Goal: Transaction & Acquisition: Purchase product/service

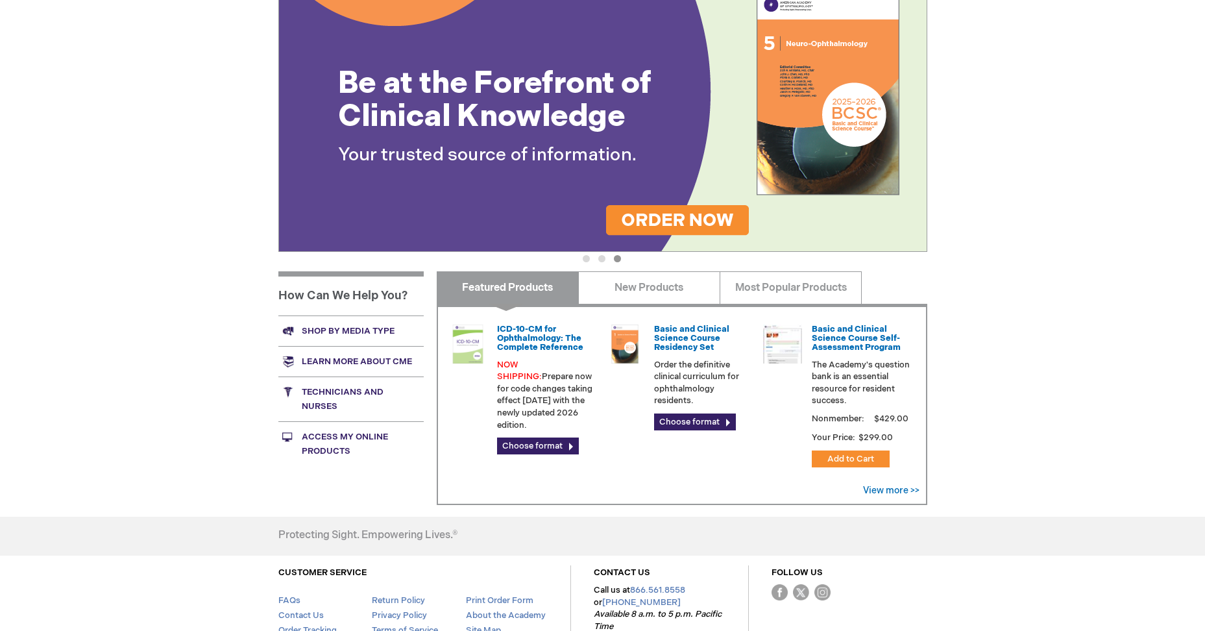
scroll to position [195, 0]
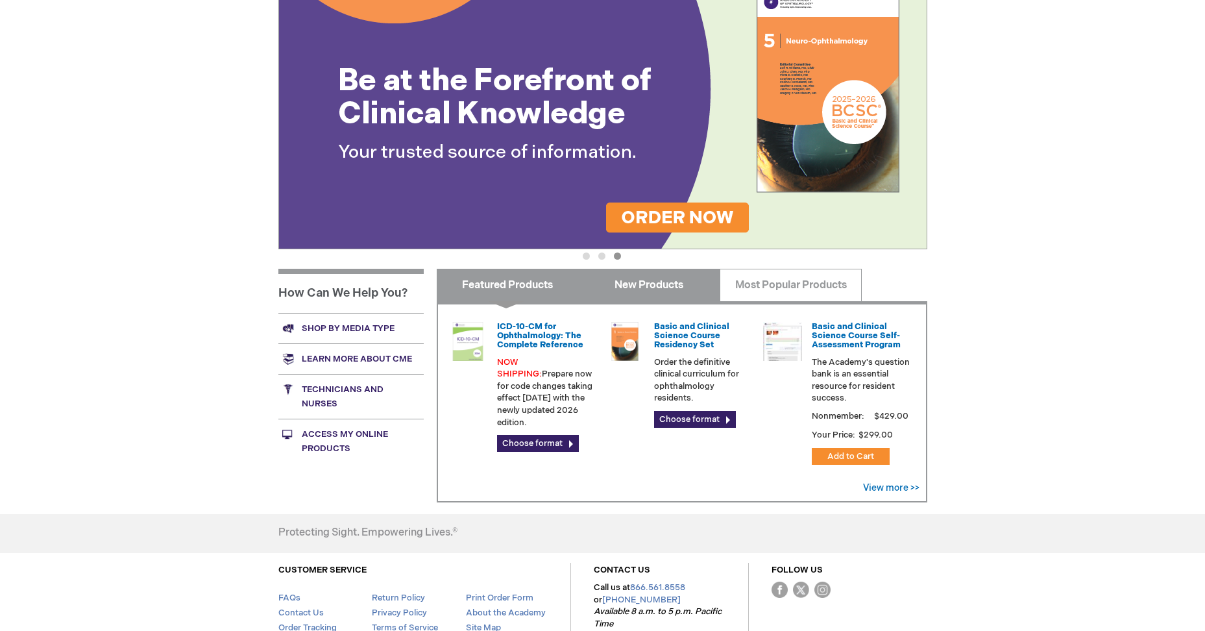
click at [618, 284] on link "New Products" at bounding box center [649, 285] width 142 height 32
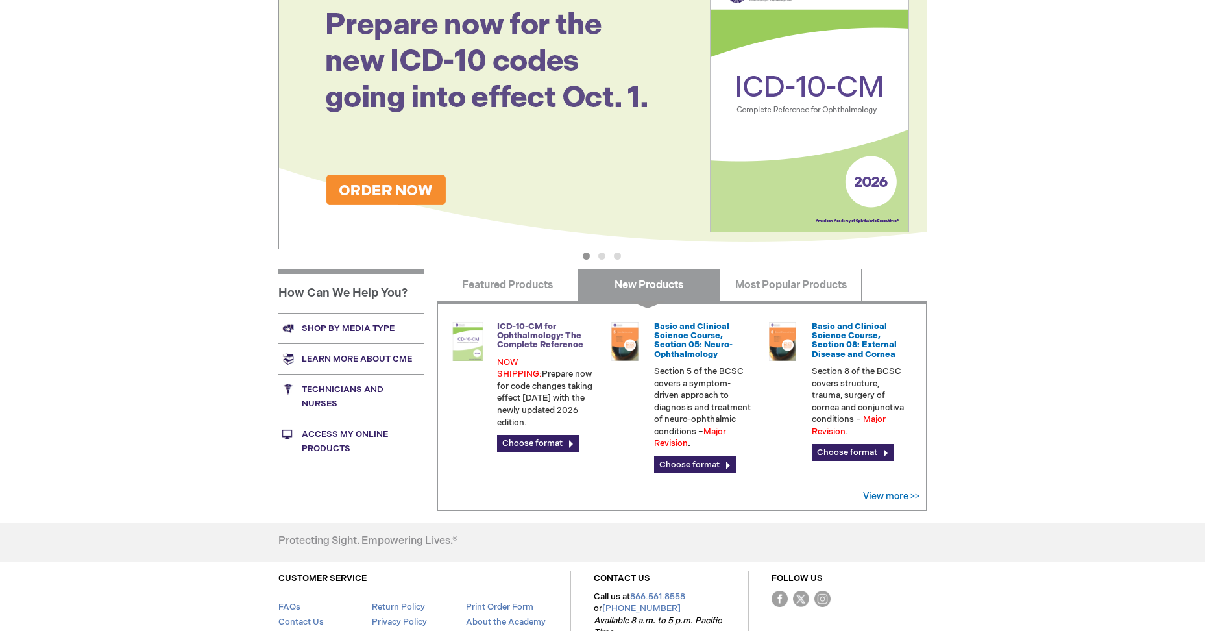
click at [562, 343] on link "ICD-10-CM for Ophthalmology: The Complete Reference" at bounding box center [540, 335] width 86 height 29
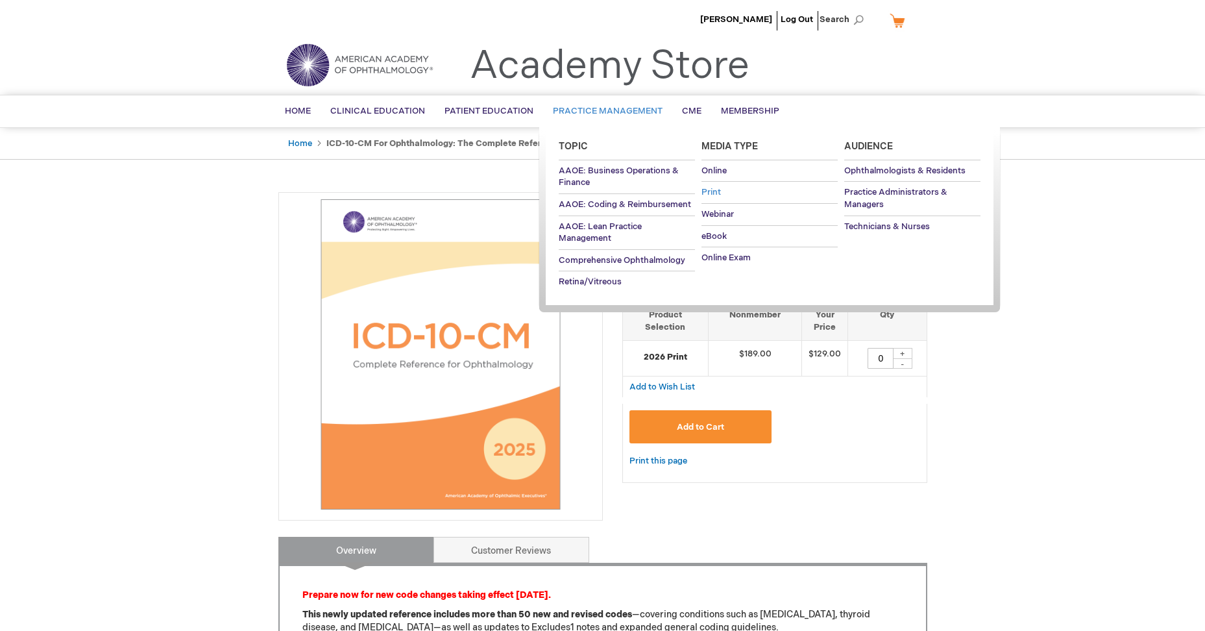
click at [713, 191] on span "Print" at bounding box center [710, 192] width 19 height 10
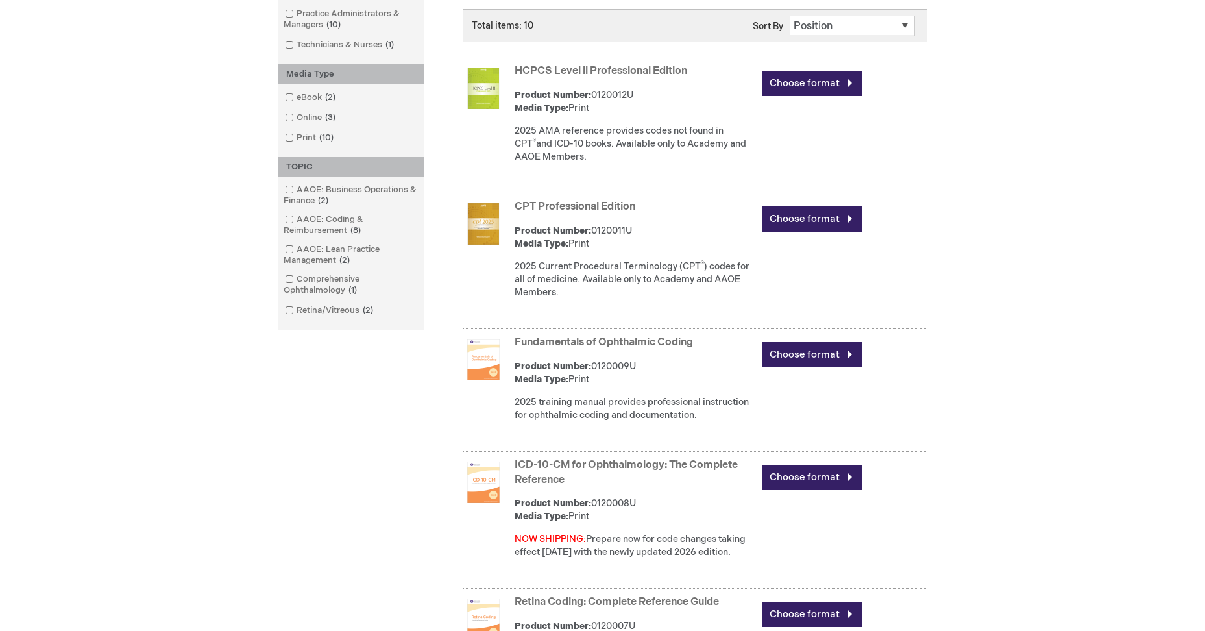
scroll to position [130, 0]
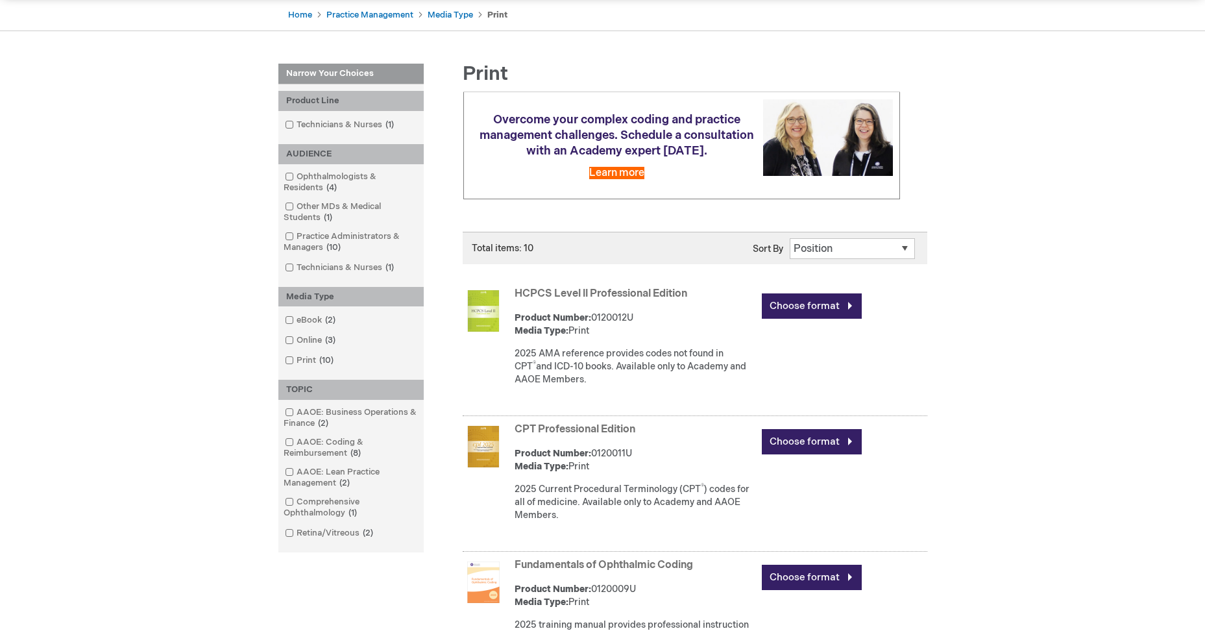
click at [843, 259] on select "Position Product Name : A to Z Product Name : Z to A Price : Low to High Price …" at bounding box center [852, 248] width 125 height 21
select select "price"
click at [790, 250] on select "Position Product Name : A to Z Product Name : Z to A Price : Low to High Price …" at bounding box center [852, 248] width 125 height 21
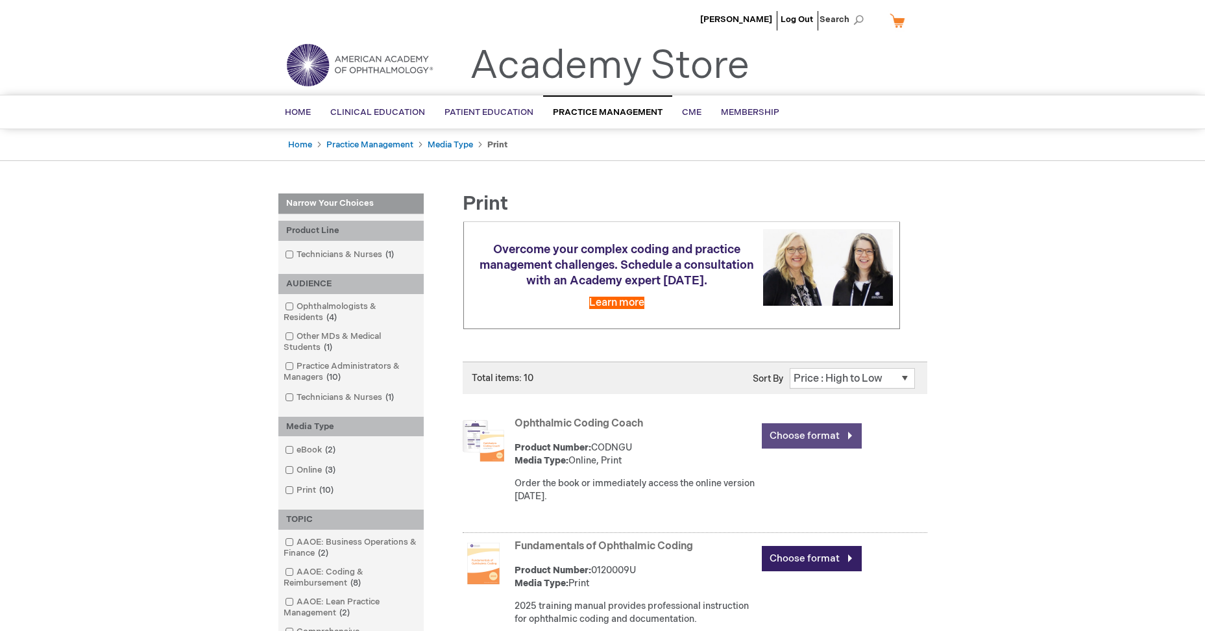
click at [799, 445] on link "Choose format" at bounding box center [812, 435] width 100 height 25
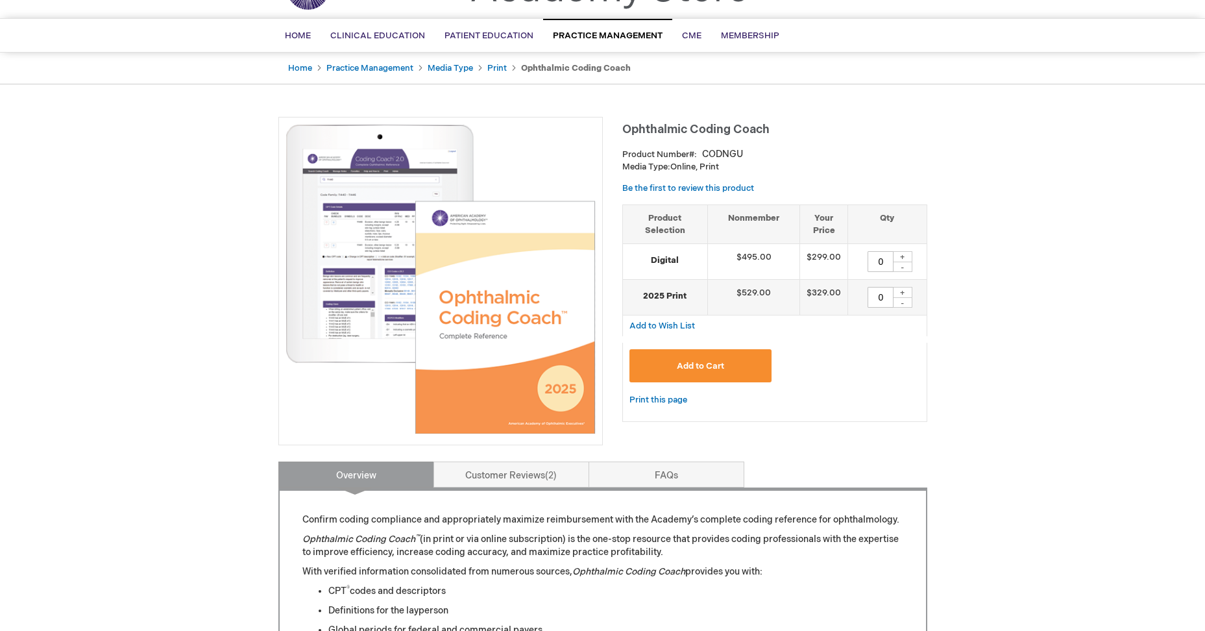
scroll to position [65, 0]
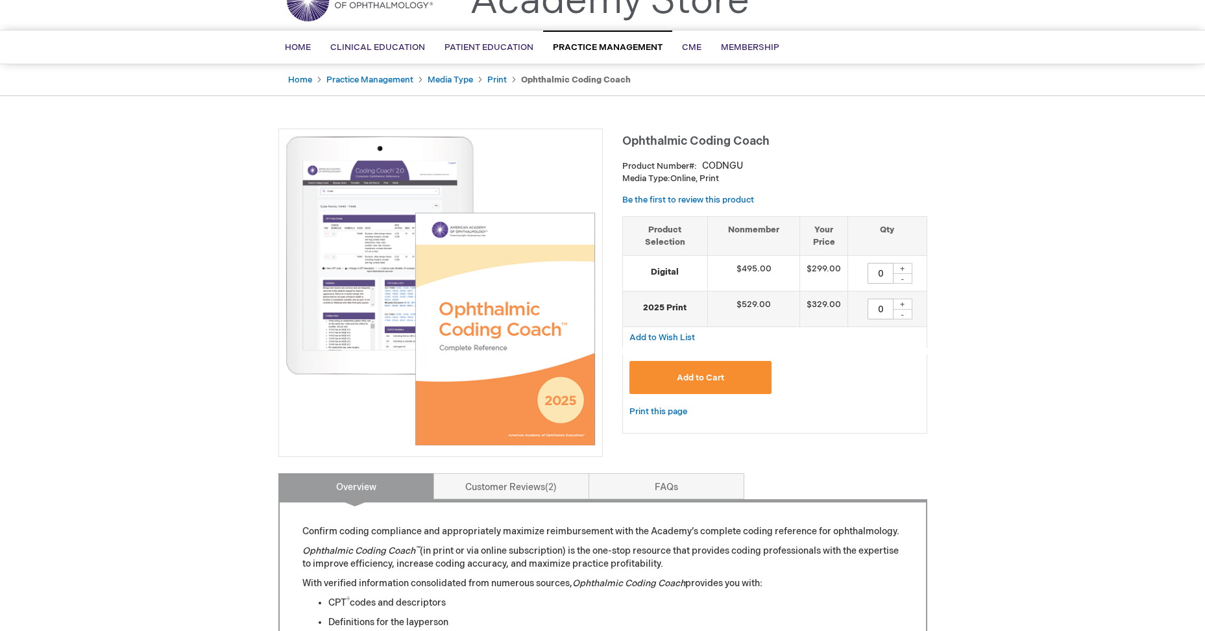
click at [895, 304] on div "+" at bounding box center [902, 303] width 19 height 11
type input "1"
click at [682, 379] on span "Add to Cart" at bounding box center [700, 377] width 47 height 10
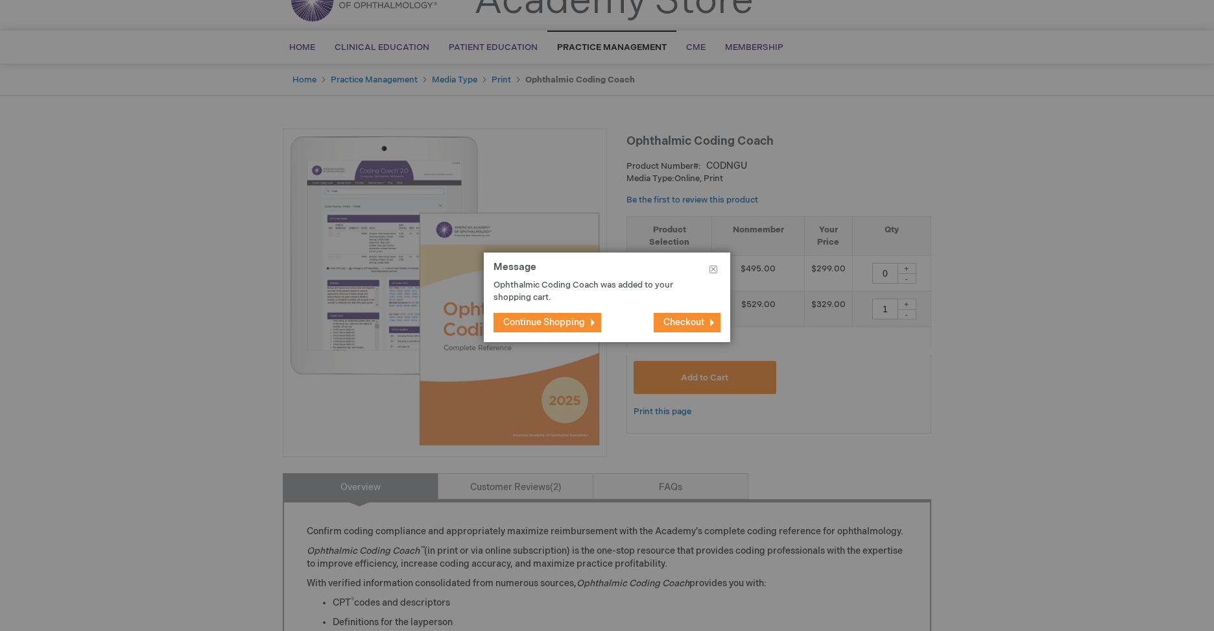
click at [550, 328] on span "Continue Shopping" at bounding box center [544, 322] width 82 height 11
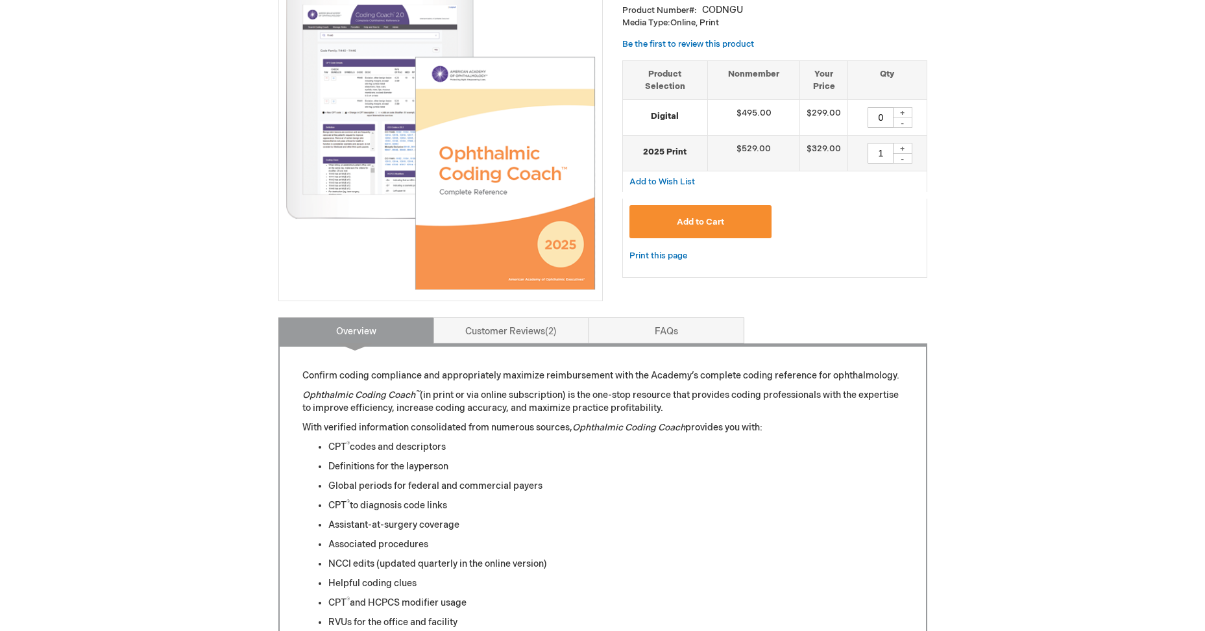
scroll to position [0, 0]
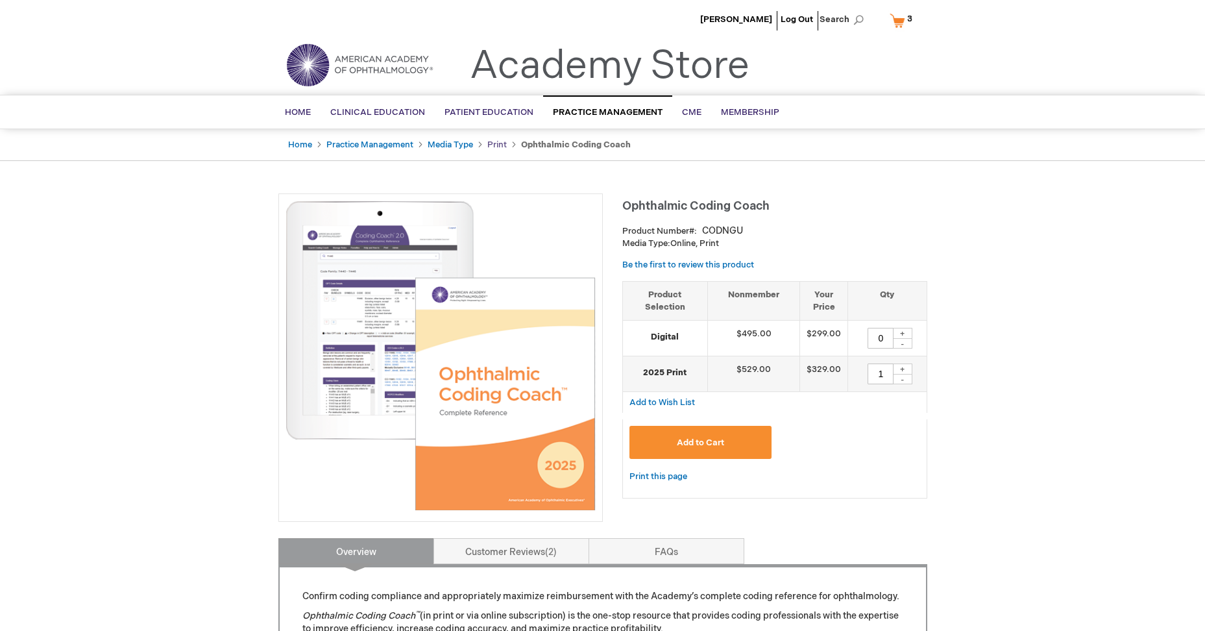
click at [494, 142] on link "Print" at bounding box center [496, 144] width 19 height 10
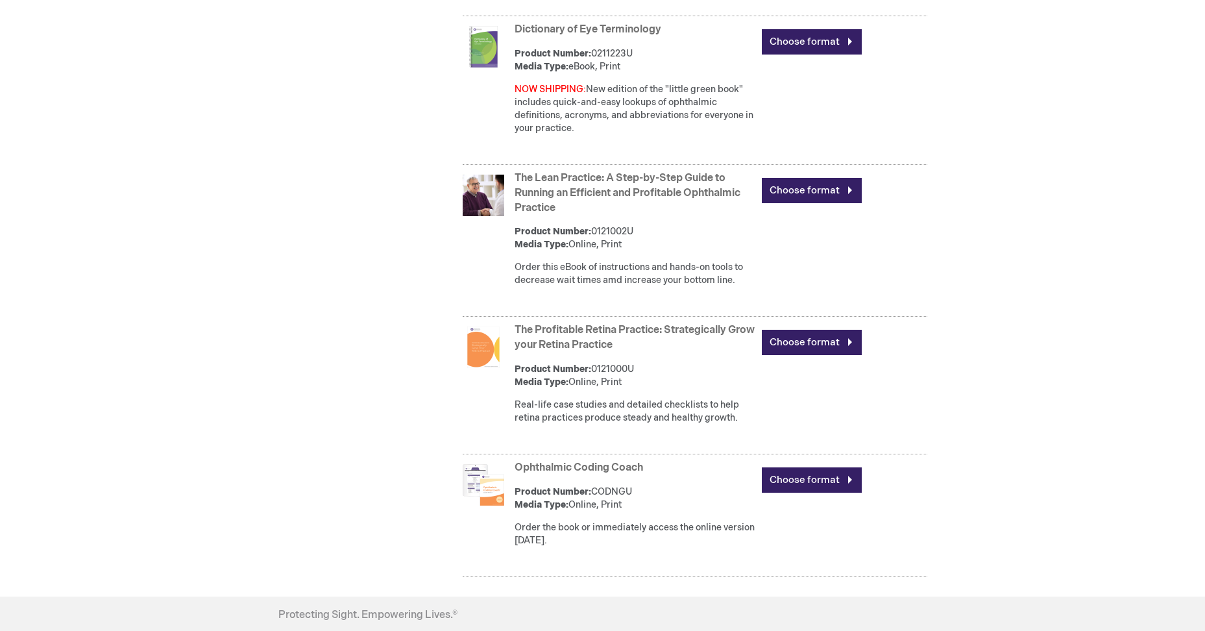
scroll to position [1103, 0]
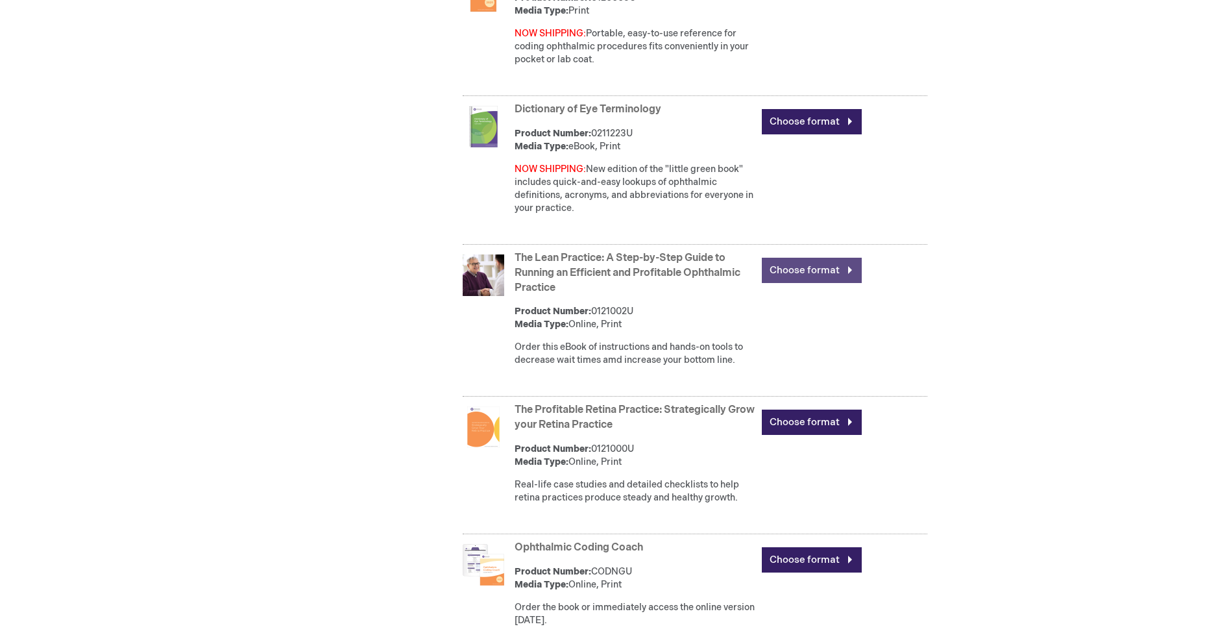
click at [797, 266] on link "Choose format" at bounding box center [812, 270] width 100 height 25
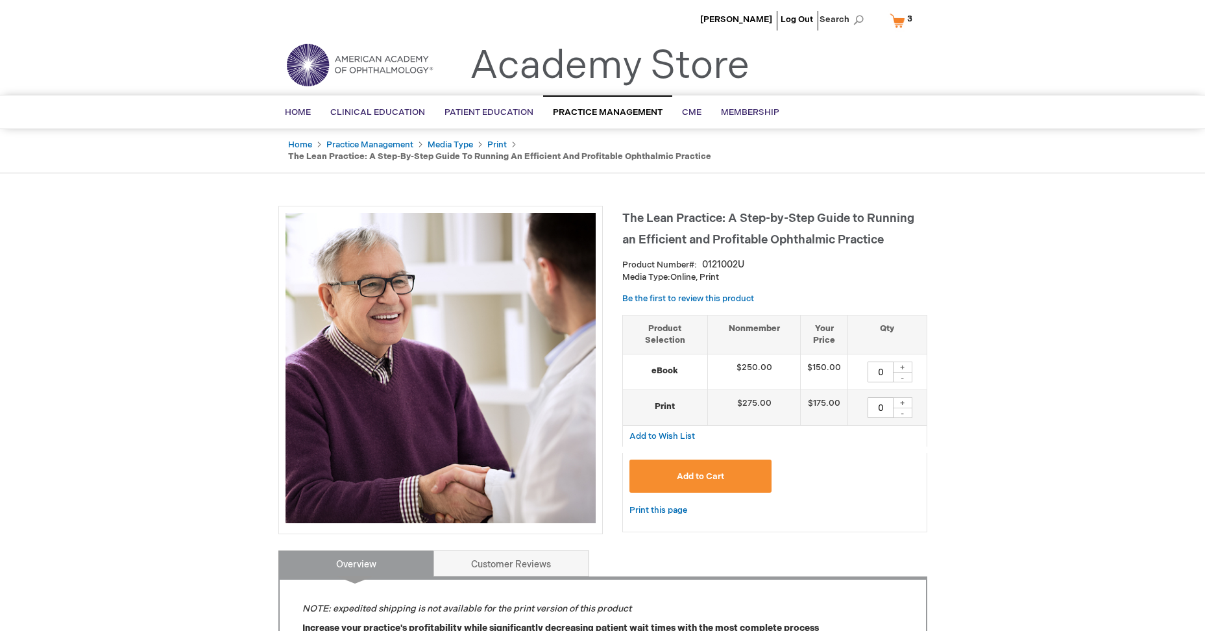
click at [902, 402] on div "+" at bounding box center [902, 402] width 19 height 11
type input "1"
click at [732, 469] on button "Add to Cart" at bounding box center [700, 475] width 143 height 33
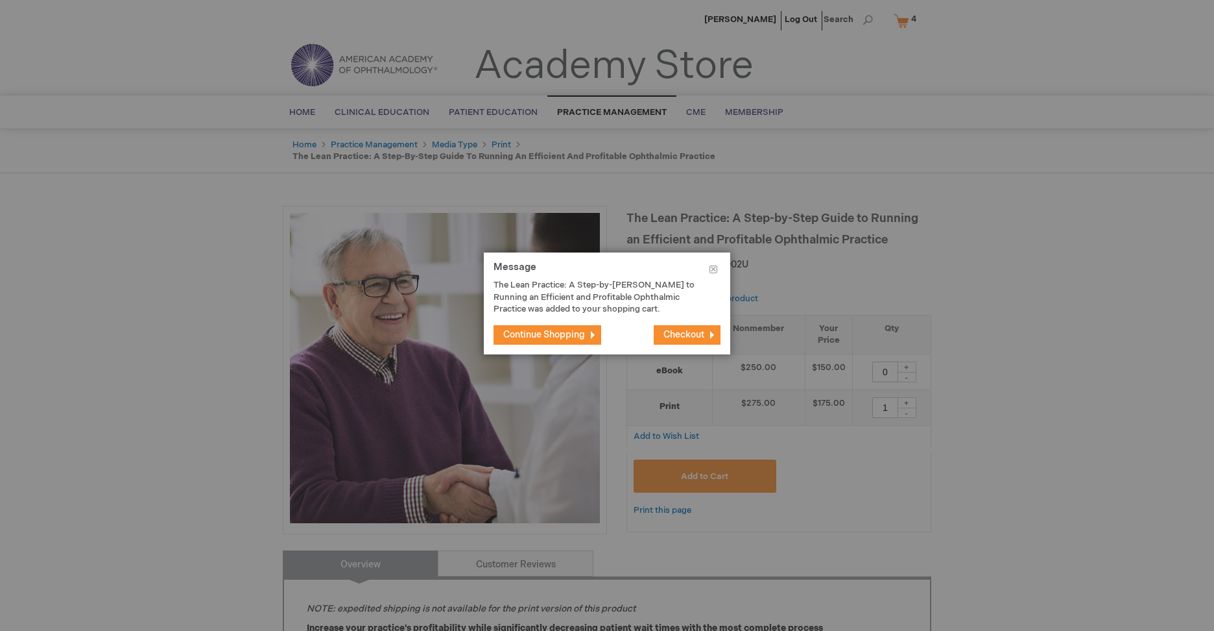
click at [485, 324] on footer "Continue Shopping Checkout" at bounding box center [607, 334] width 247 height 39
click at [522, 334] on span "Continue Shopping" at bounding box center [544, 334] width 82 height 11
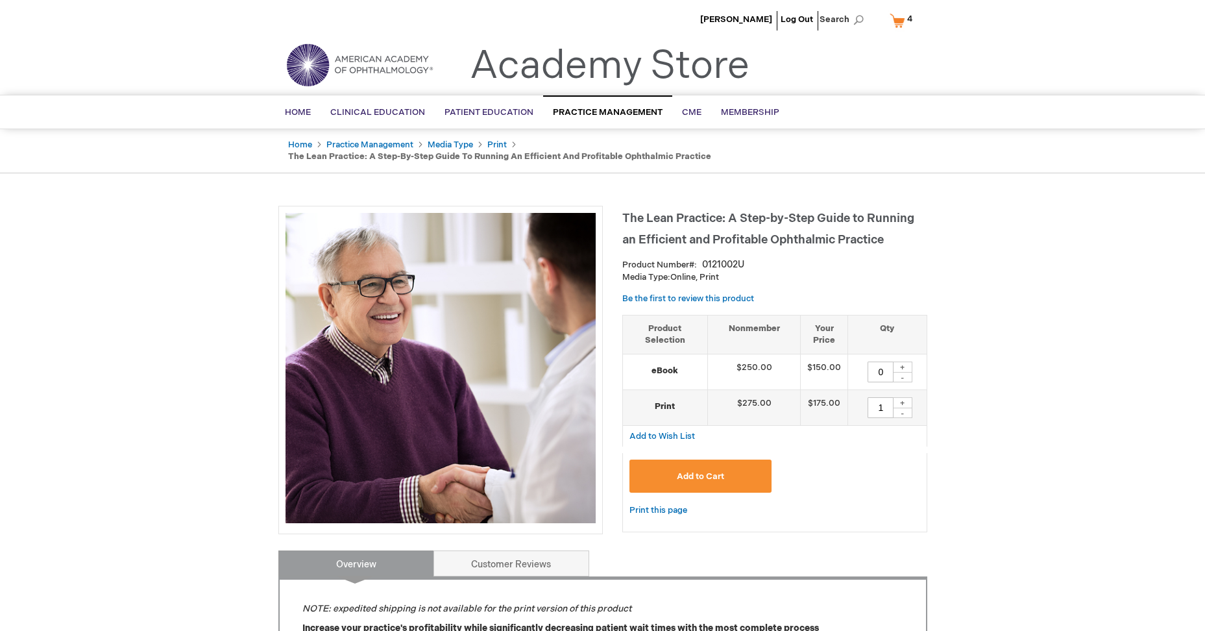
click at [893, 21] on link "My Cart 4 4 items" at bounding box center [904, 20] width 34 height 23
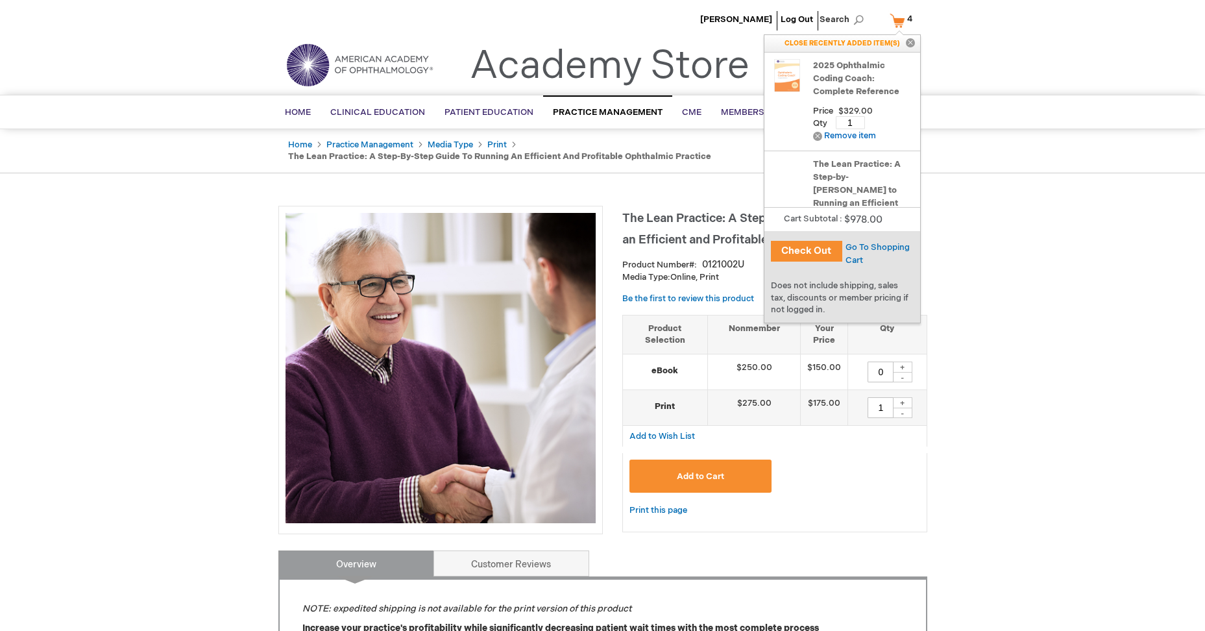
scroll to position [167, 0]
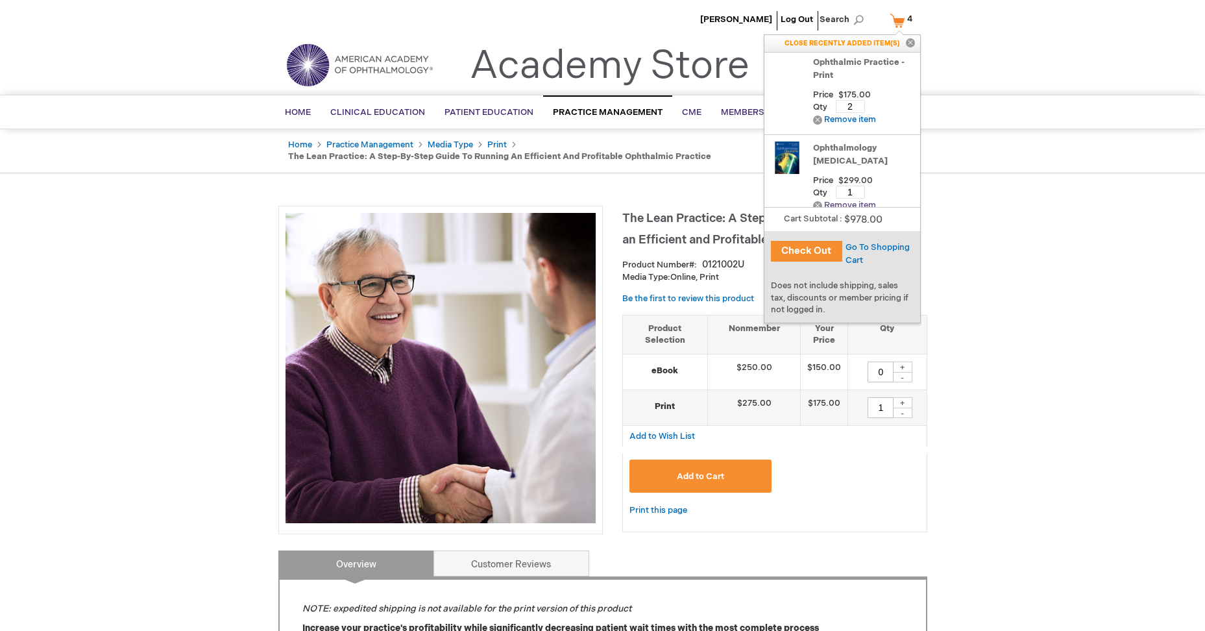
click at [817, 200] on link "Remove Remove item" at bounding box center [844, 205] width 63 height 10
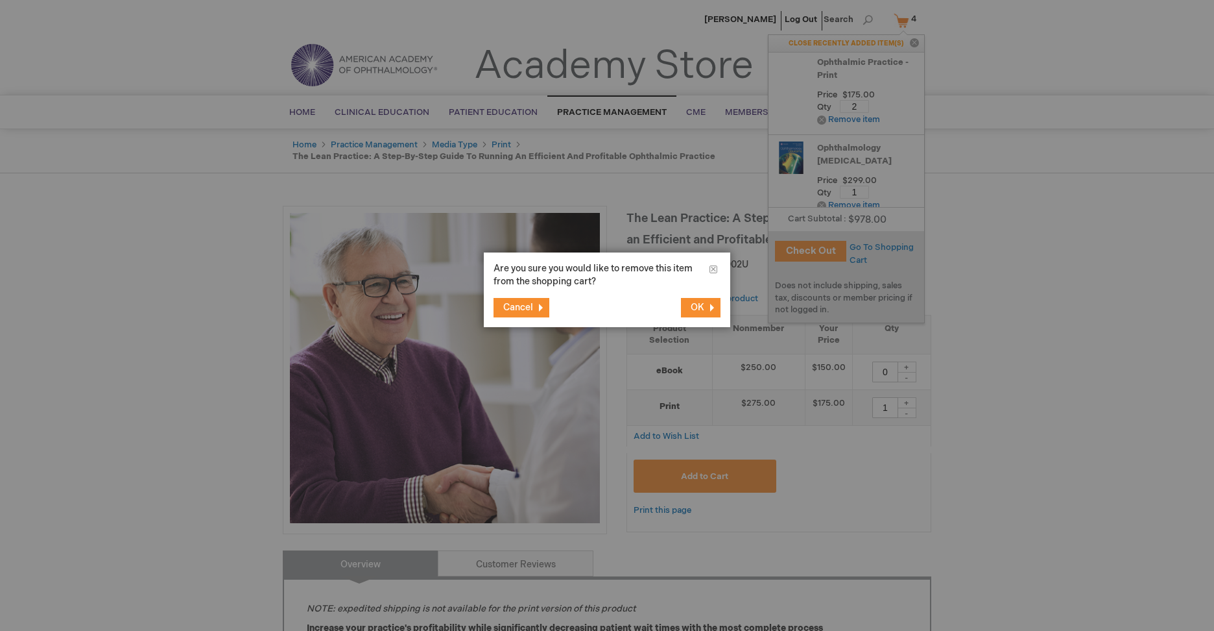
click at [853, 87] on div at bounding box center [607, 315] width 1214 height 631
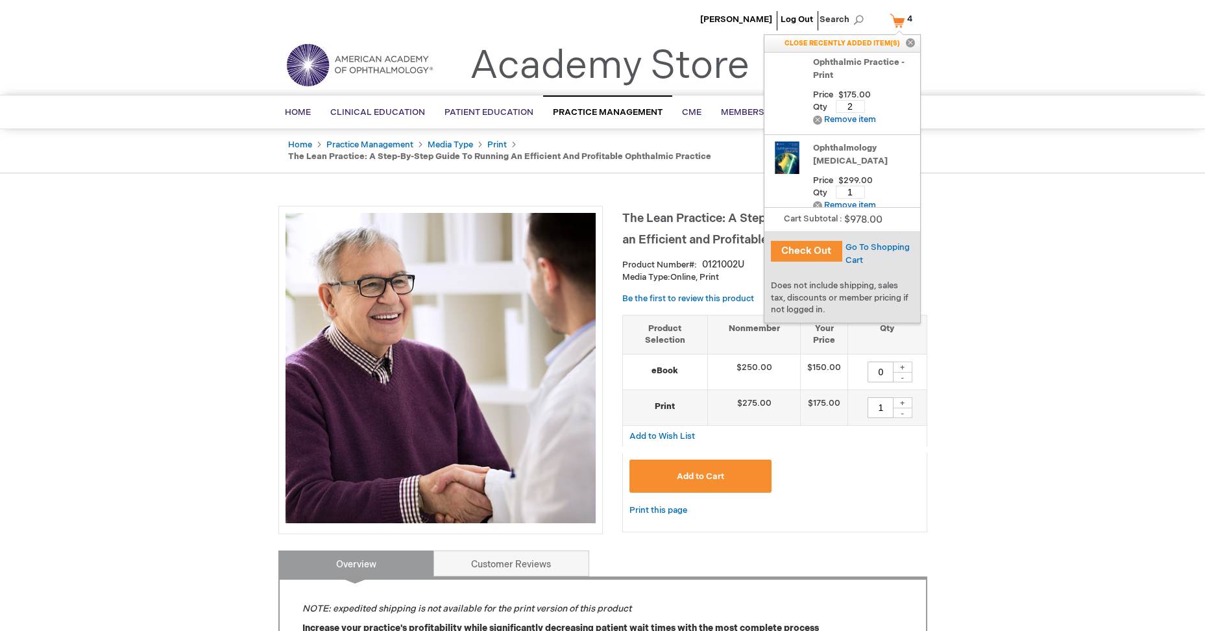
click at [854, 100] on input "2" at bounding box center [850, 106] width 29 height 13
type input "1"
click at [818, 200] on link "Remove Remove item" at bounding box center [844, 205] width 63 height 10
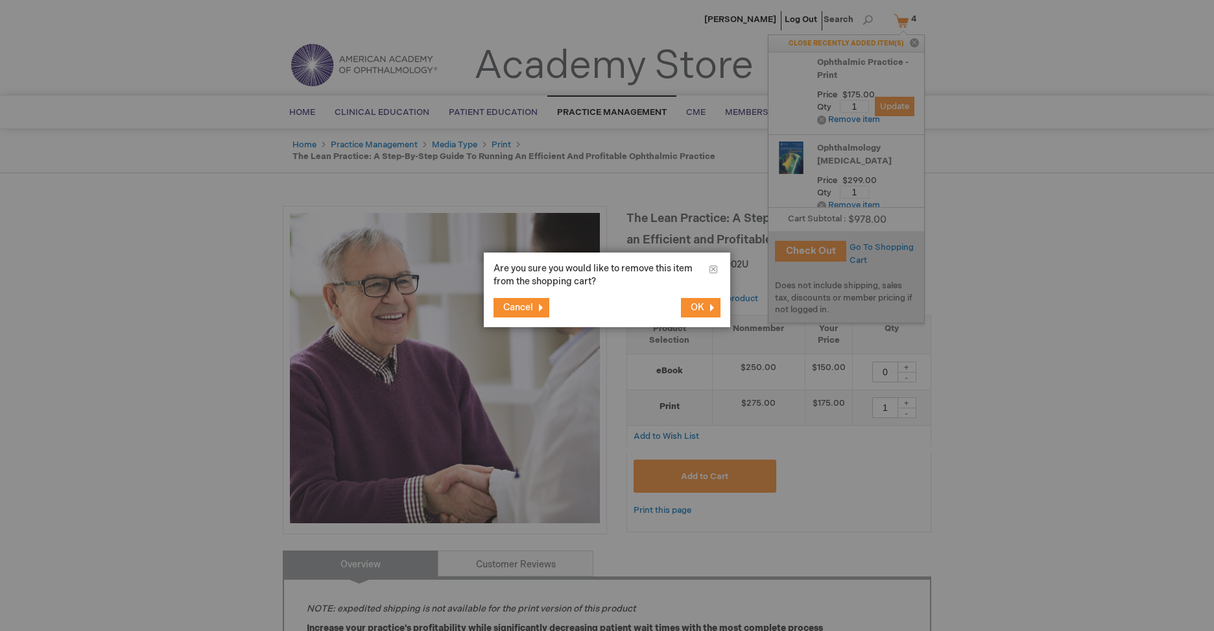
click at [699, 305] on span "OK" at bounding box center [698, 307] width 14 height 11
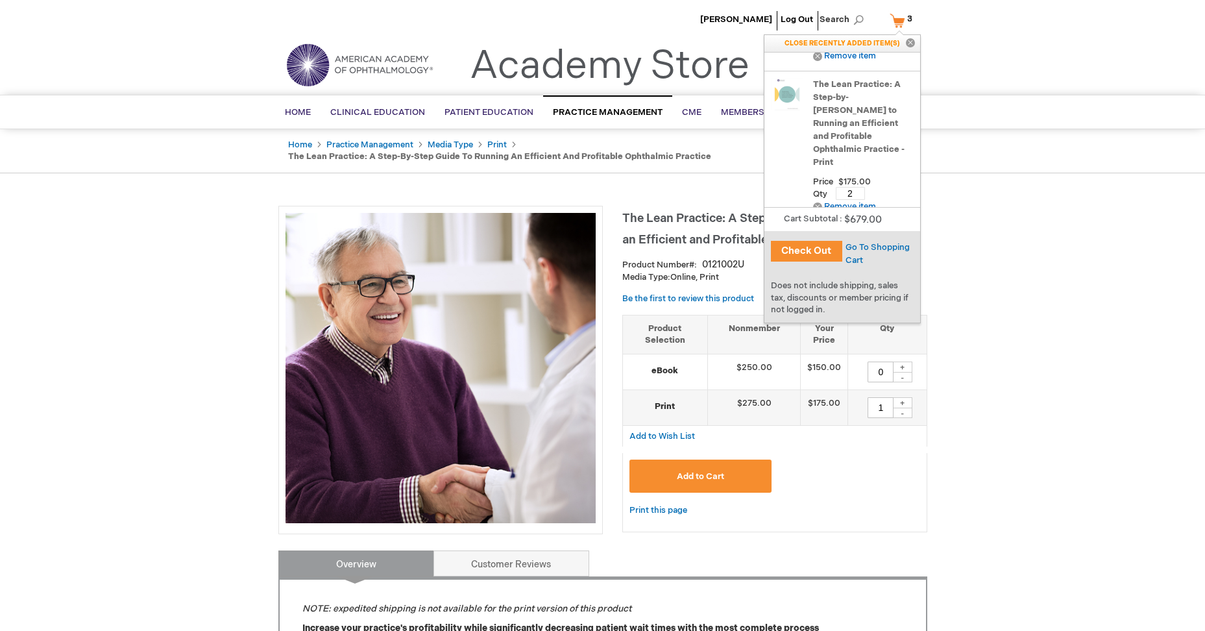
scroll to position [81, 0]
click at [847, 186] on input "2" at bounding box center [850, 192] width 29 height 13
type input "1"
click at [887, 187] on span "Update" at bounding box center [890, 192] width 29 height 10
click at [878, 242] on span "Go To Shopping Cart" at bounding box center [877, 253] width 64 height 23
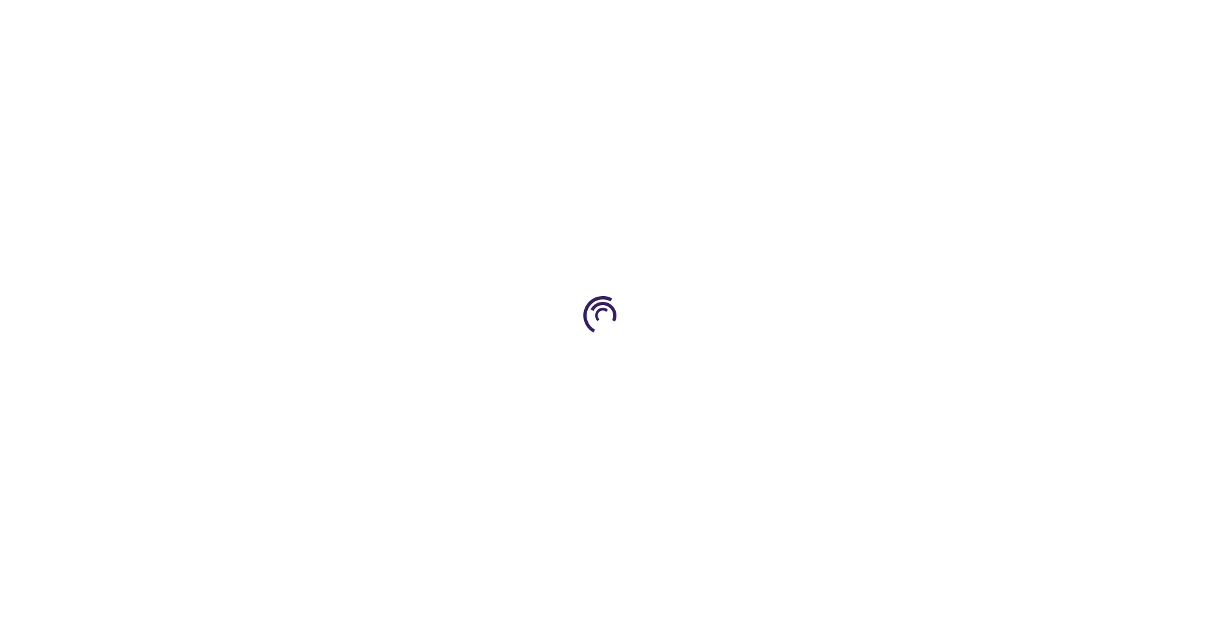
select select "US"
select select "32"
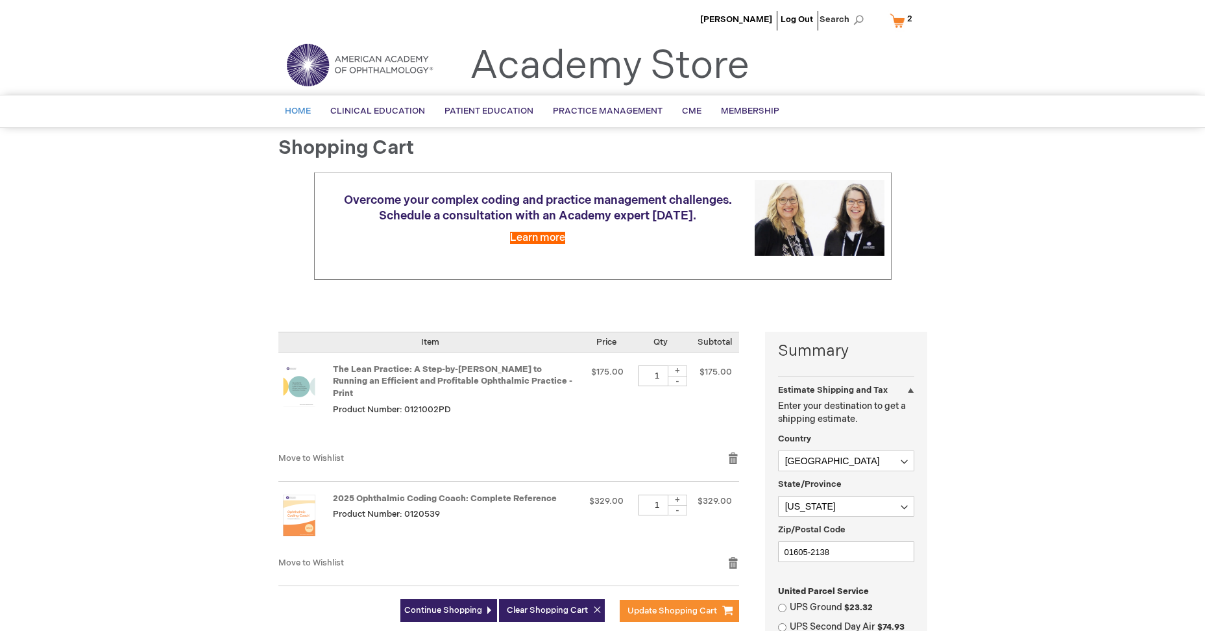
click at [298, 108] on span "Home" at bounding box center [298, 111] width 26 height 10
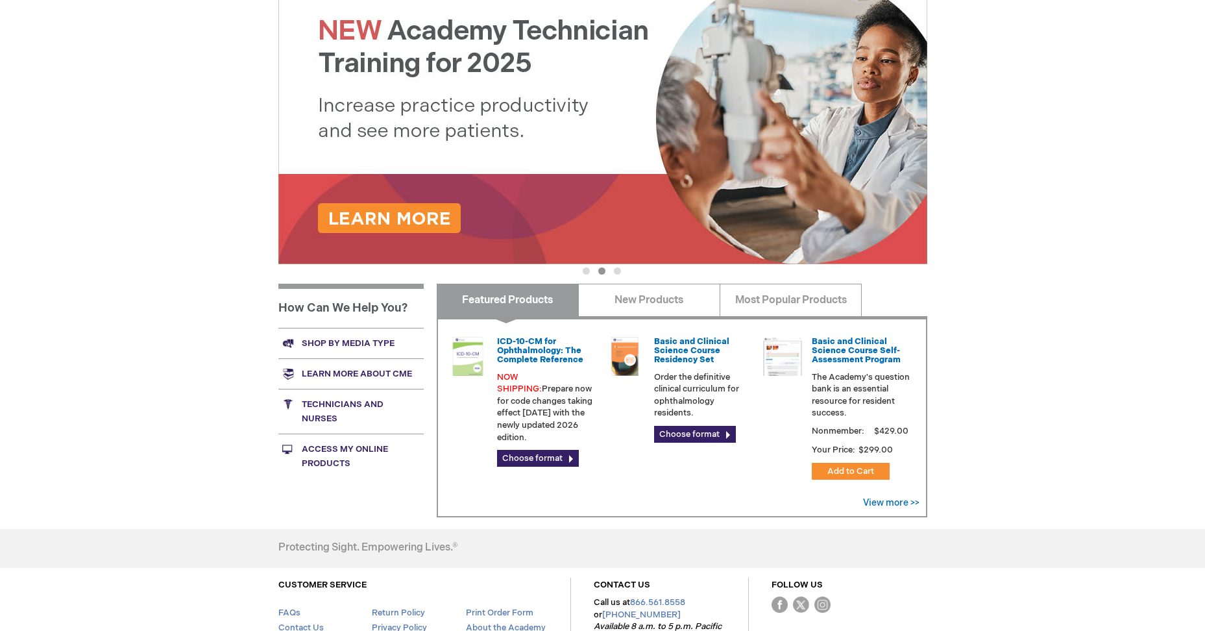
scroll to position [195, 0]
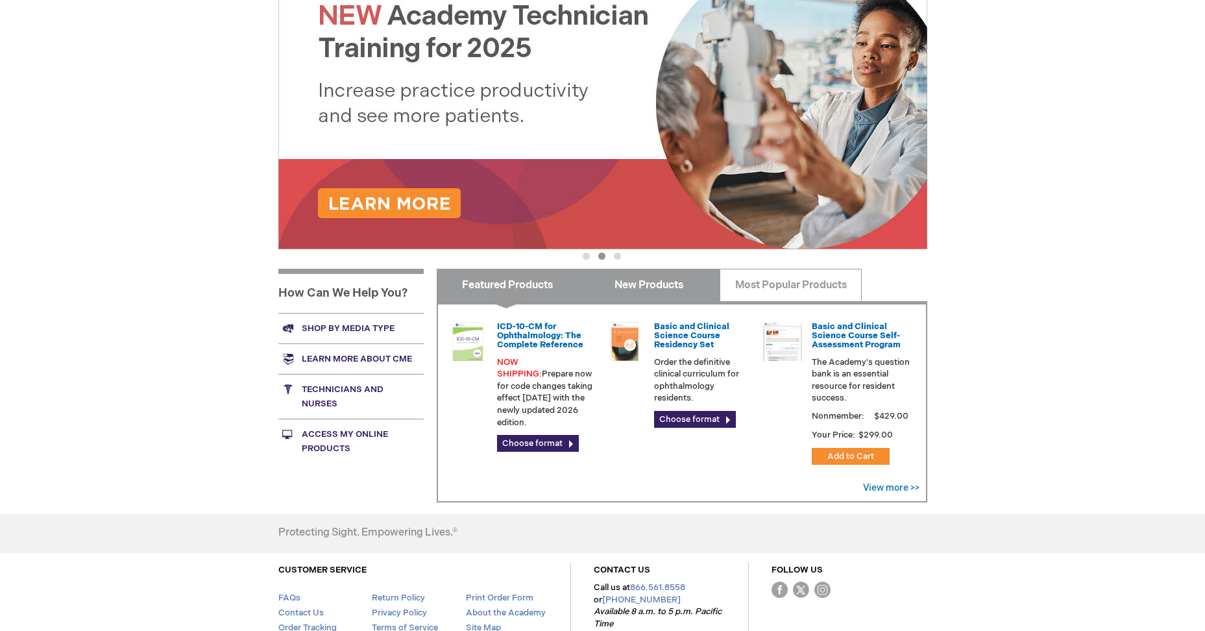
click at [635, 282] on link "New Products" at bounding box center [649, 285] width 142 height 32
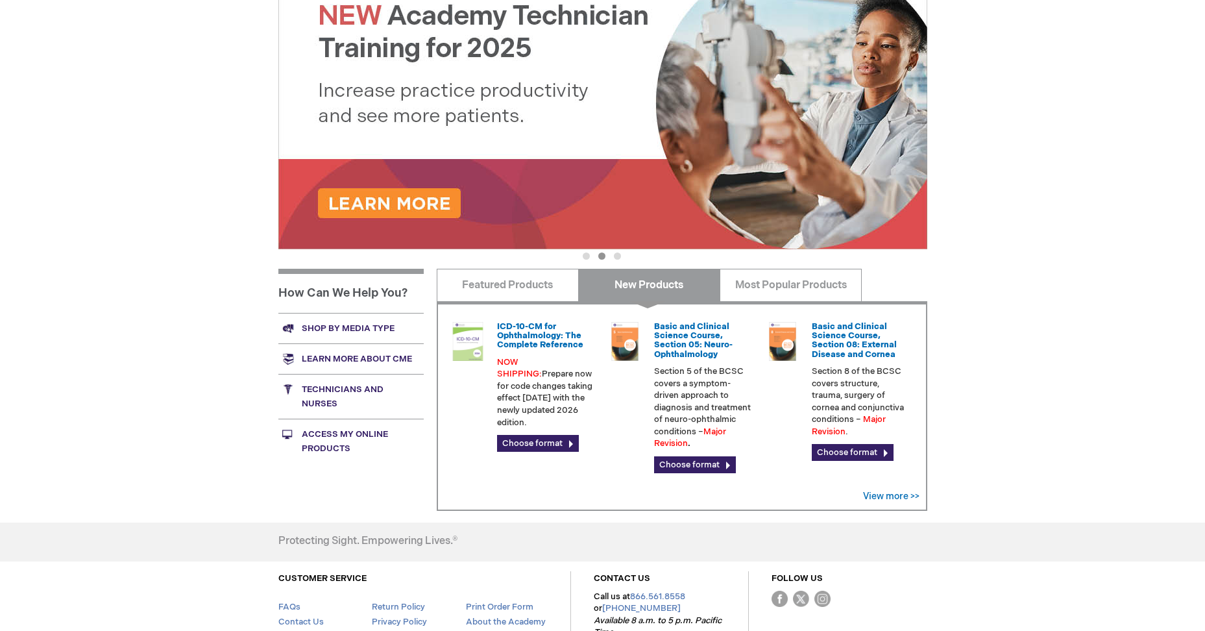
click at [635, 282] on link "New Products" at bounding box center [649, 285] width 142 height 32
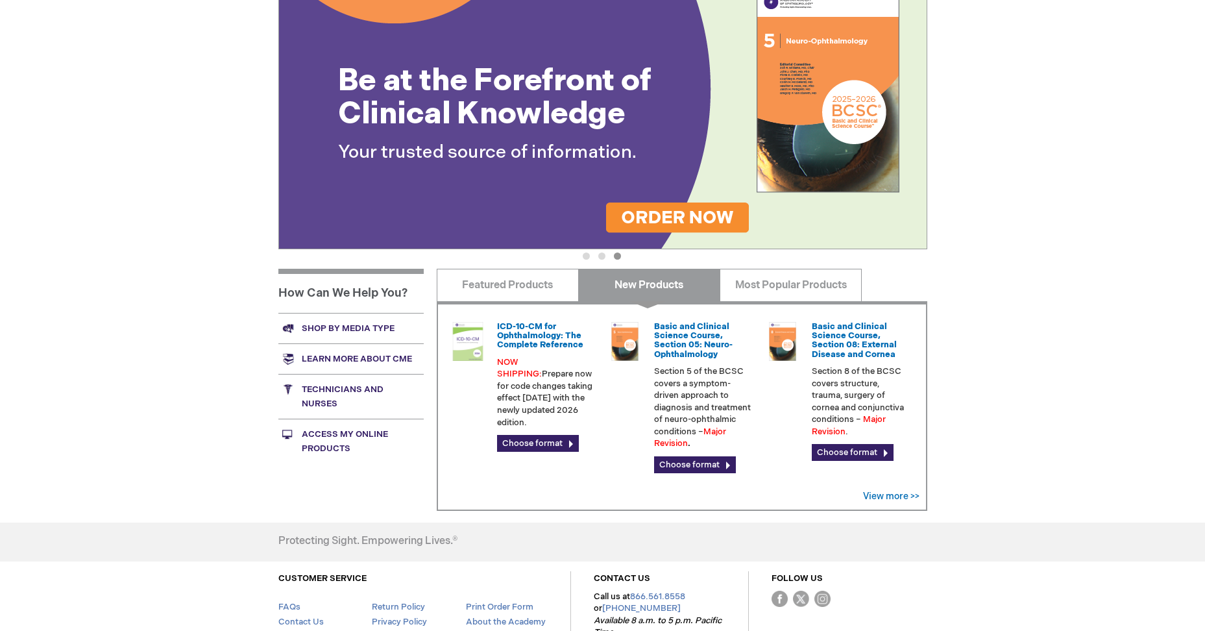
click at [367, 331] on link "Shop by media type" at bounding box center [350, 328] width 145 height 30
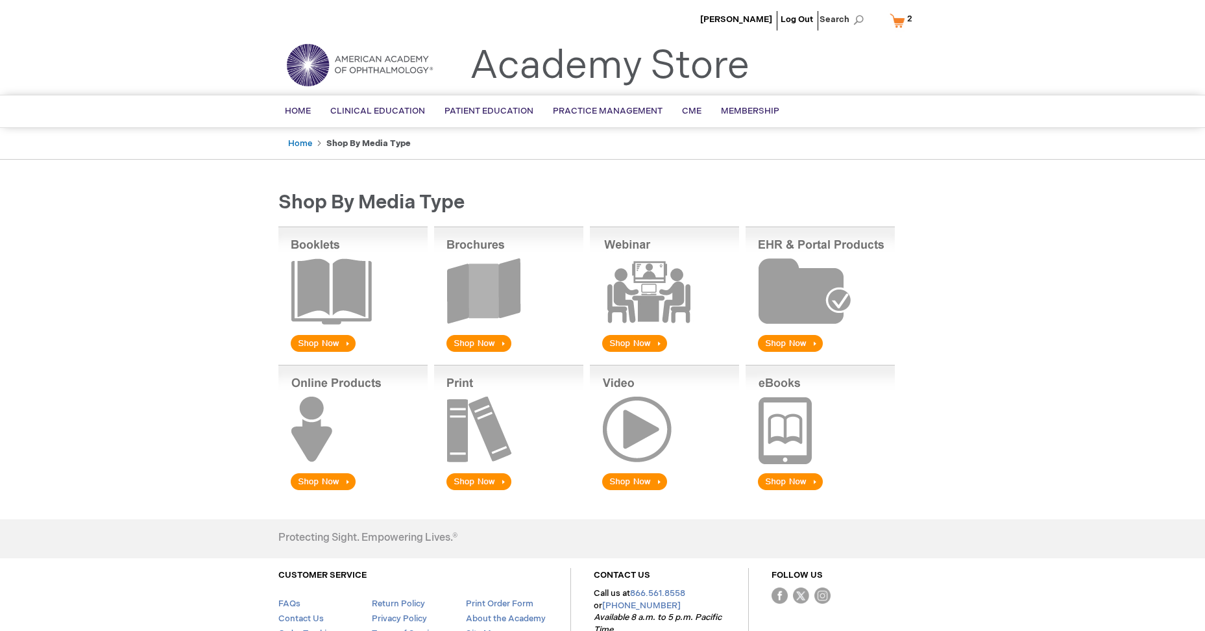
click at [482, 479] on img at bounding box center [508, 429] width 149 height 128
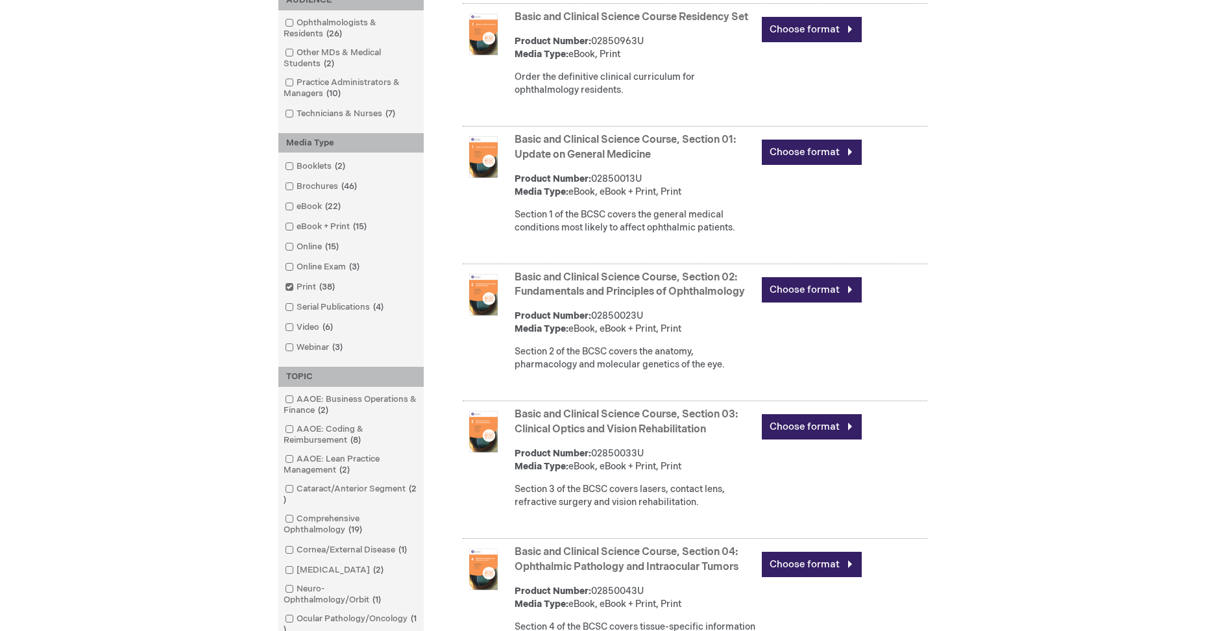
scroll to position [241, 0]
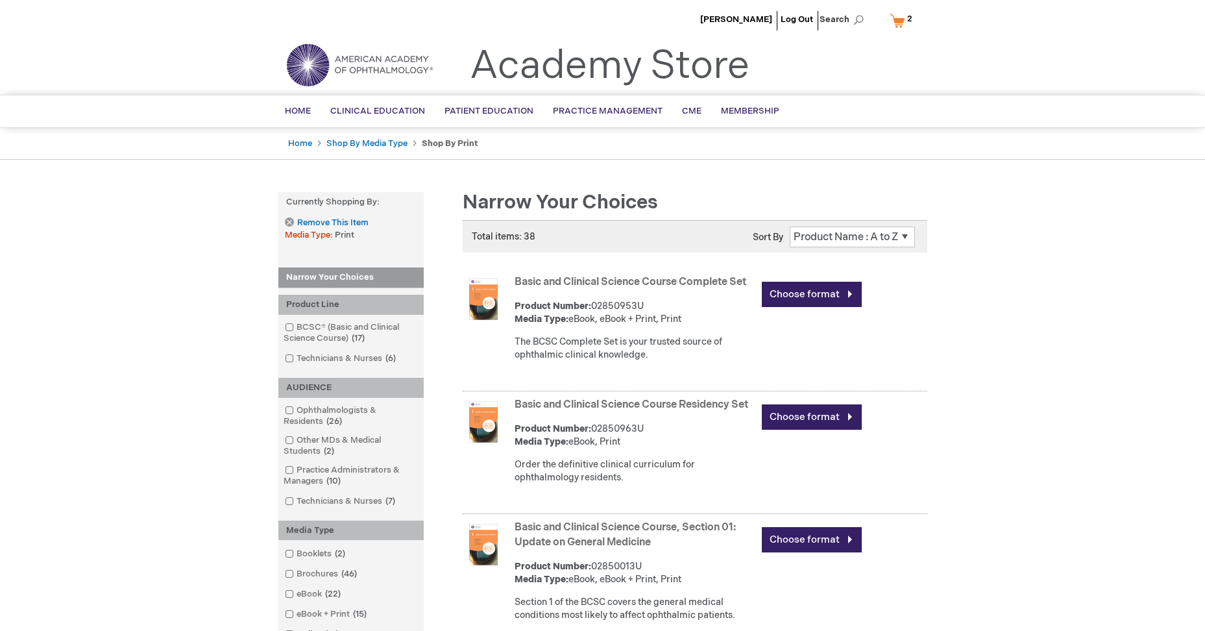
click at [817, 235] on select "Position Product Name : A to Z Product Name : Z to A Price : Low to High Price …" at bounding box center [852, 236] width 125 height 21
select select "price"
click at [790, 226] on select "Position Product Name : A to Z Product Name : Z to A Price : Low to High Price …" at bounding box center [852, 236] width 125 height 21
